Goal: Information Seeking & Learning: Find specific fact

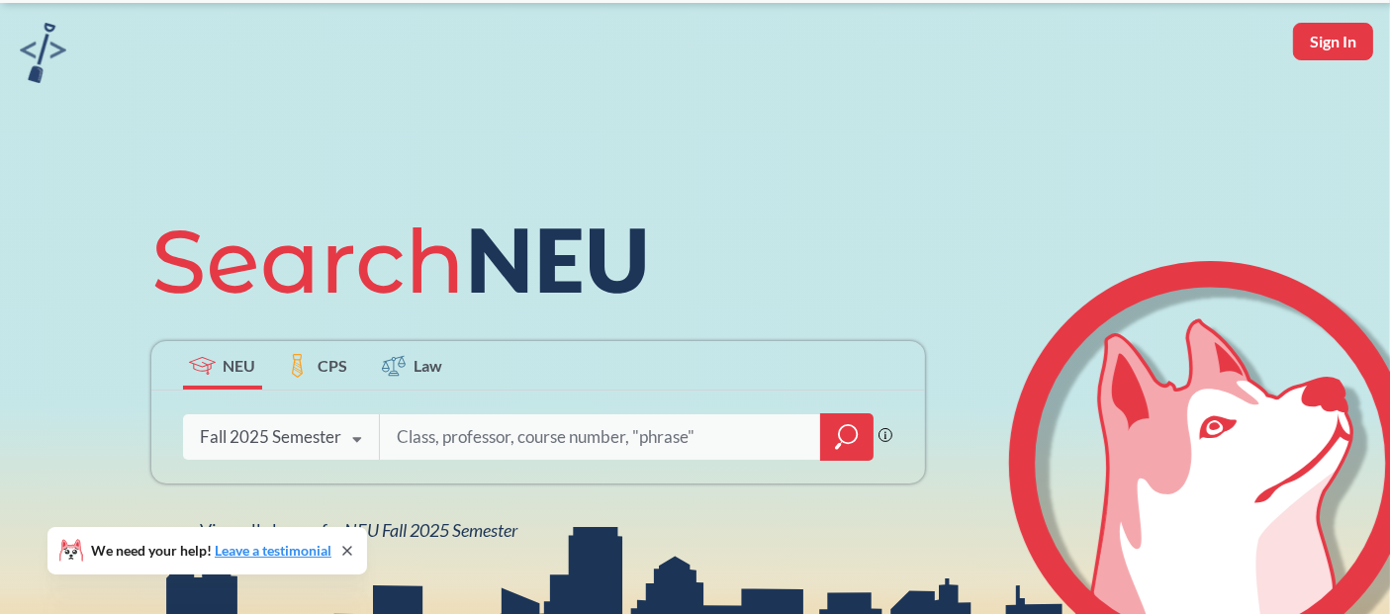
scroll to position [67, 0]
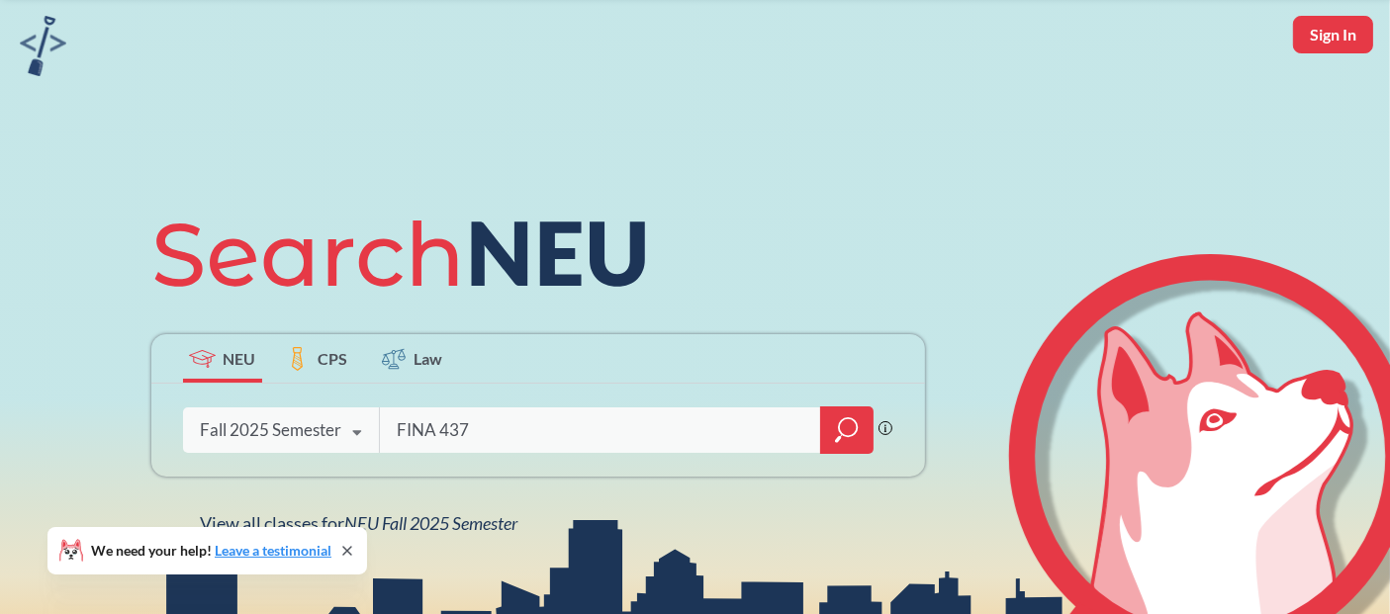
type input "FINA 4370"
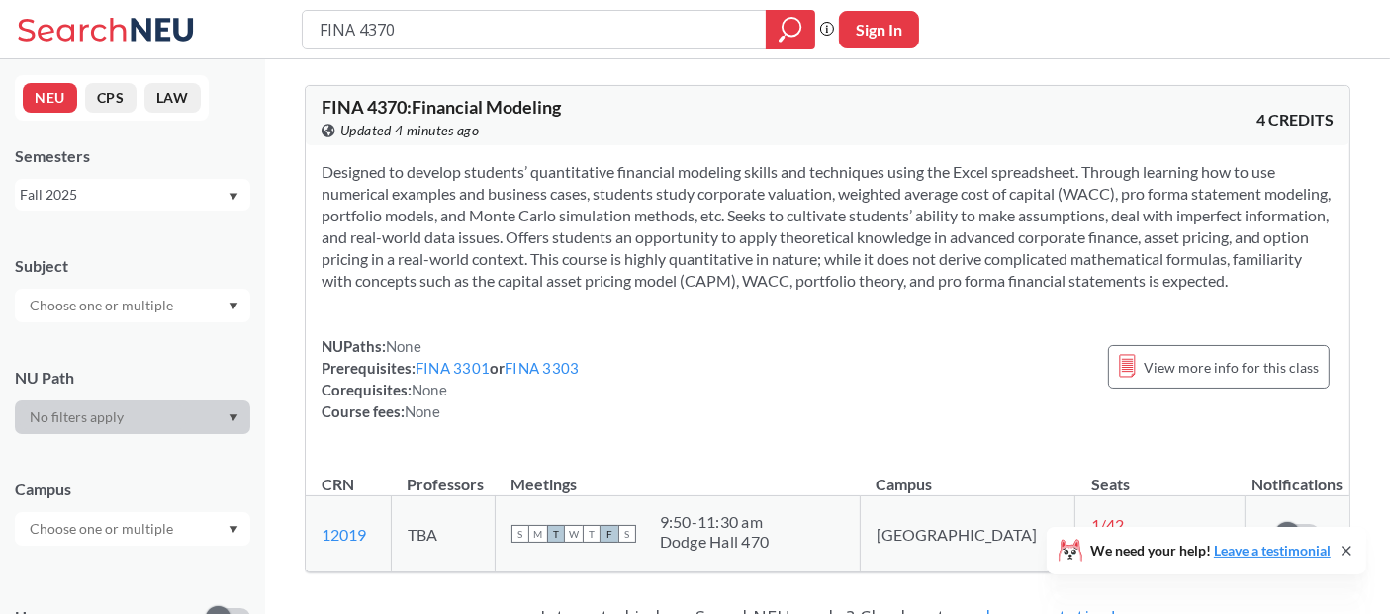
scroll to position [47, 0]
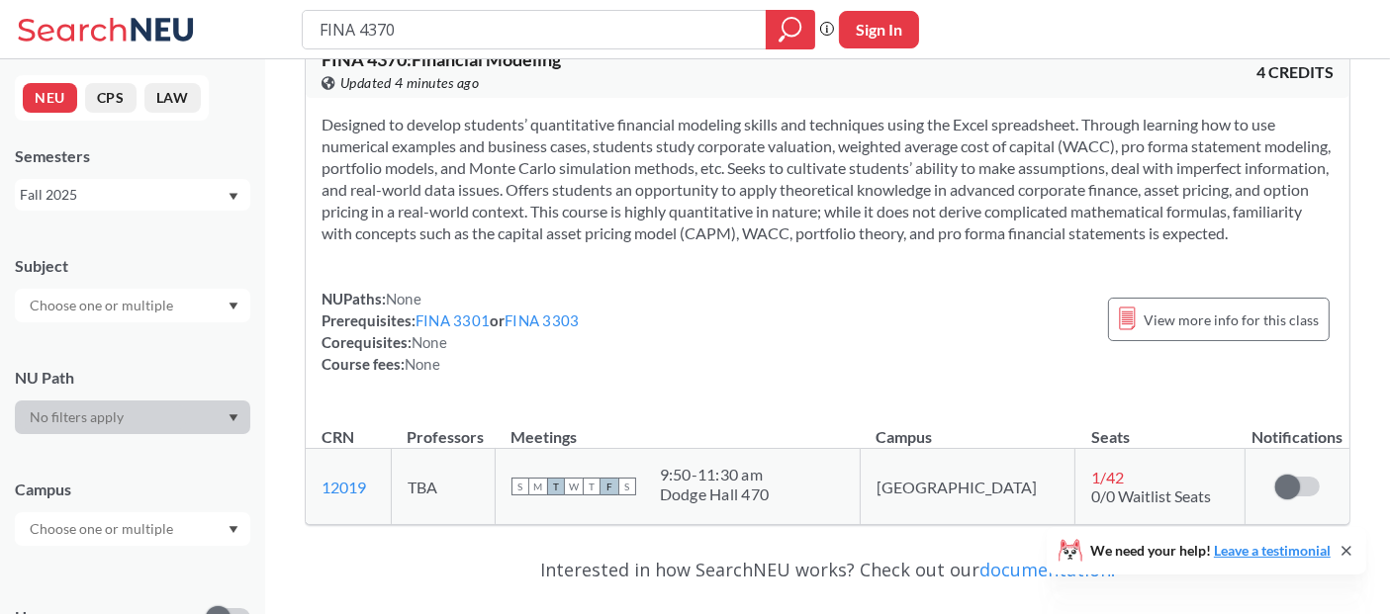
click at [486, 30] on input "FINA 4370" at bounding box center [535, 30] width 434 height 34
click at [486, 32] on input "FINA 4370" at bounding box center [535, 30] width 434 height 34
drag, startPoint x: 600, startPoint y: 182, endPoint x: 443, endPoint y: 42, distance: 210.9
click at [443, 42] on input "FINA 4370" at bounding box center [535, 30] width 434 height 34
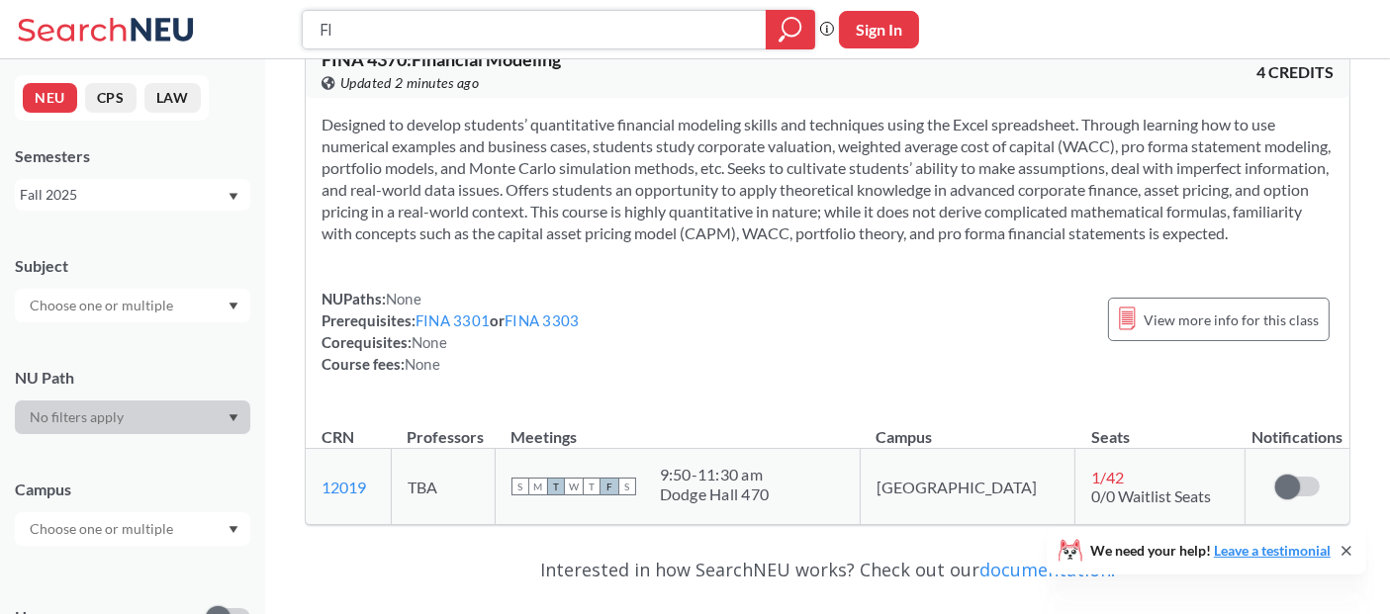
type input "F"
type input "SCHM 2301"
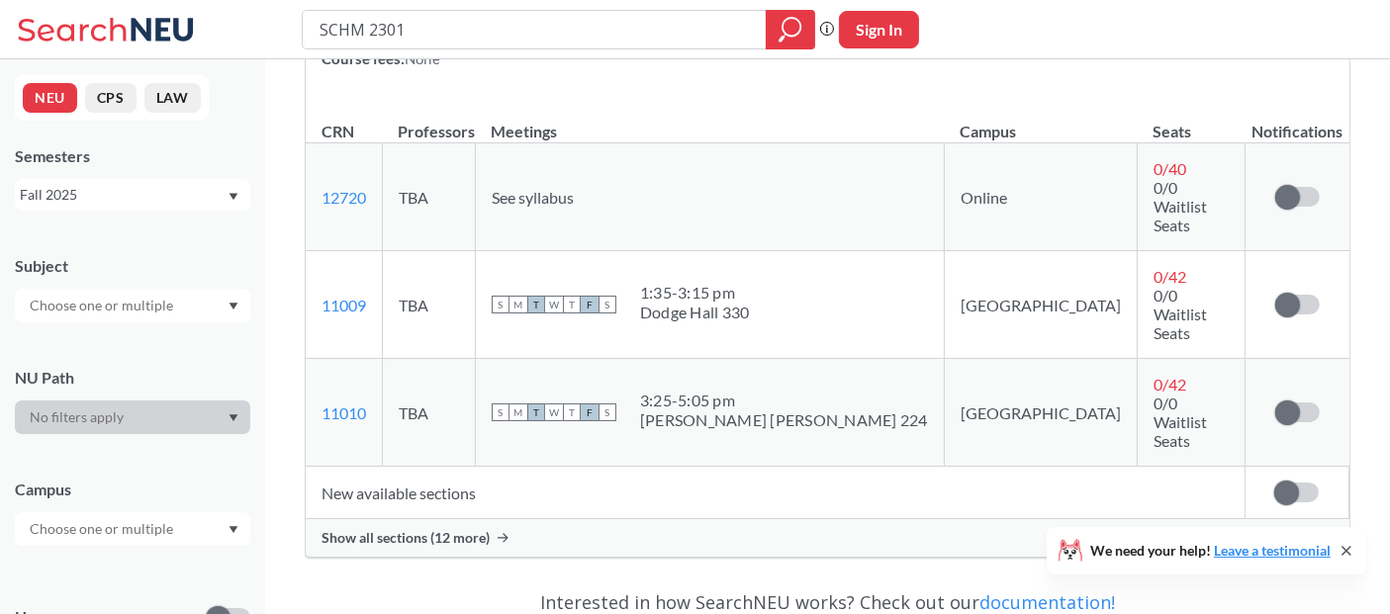
scroll to position [355, 0]
click at [351, 527] on span "Show all sections (12 more)" at bounding box center [405, 536] width 168 height 18
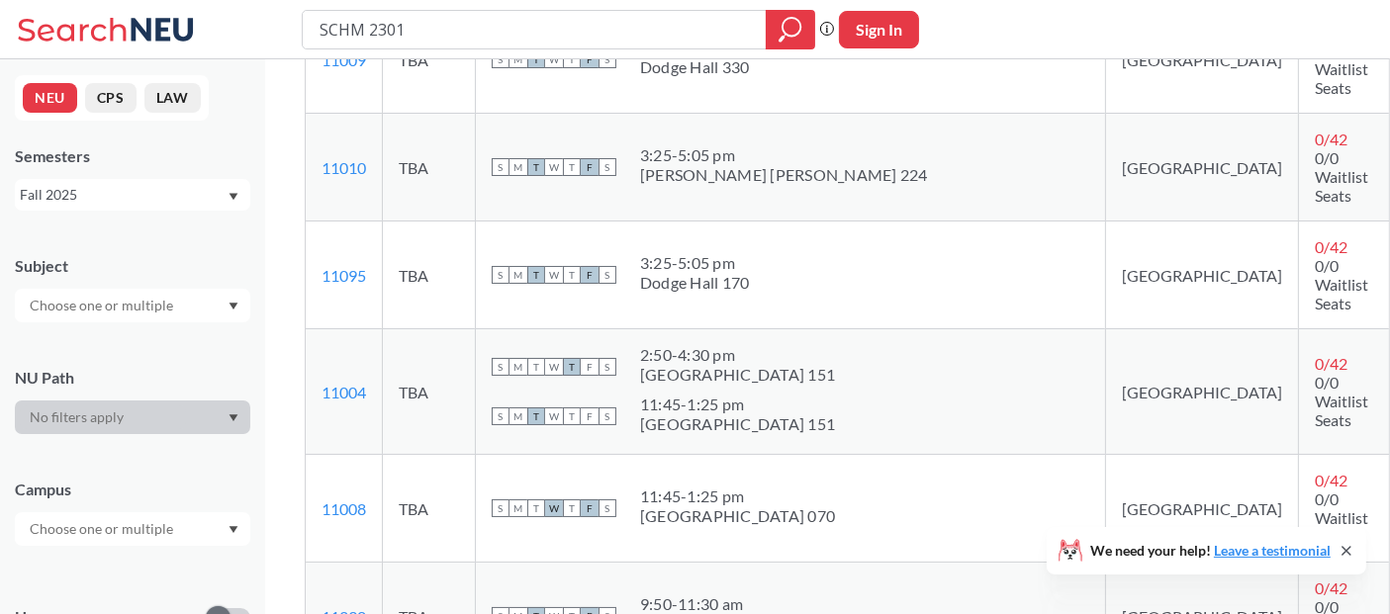
scroll to position [134, 0]
